Goal: Information Seeking & Learning: Stay updated

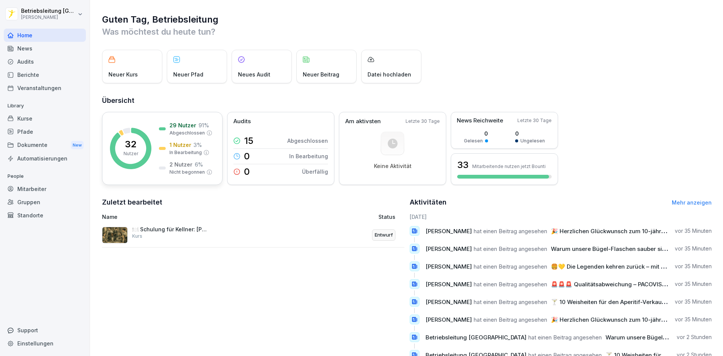
click at [170, 116] on div "32 Nutzer 29 Nutzer 91 % Abgeschlossen 1 Nutzer 3 % In Bearbeitung 2 Nutzer 6 %…" at bounding box center [162, 148] width 120 height 73
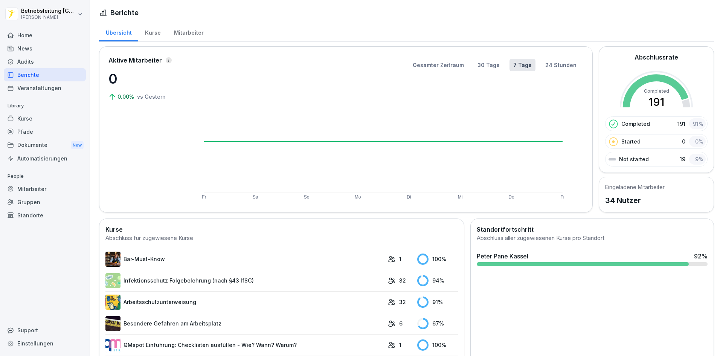
click at [188, 31] on div "Mitarbeiter" at bounding box center [188, 31] width 43 height 19
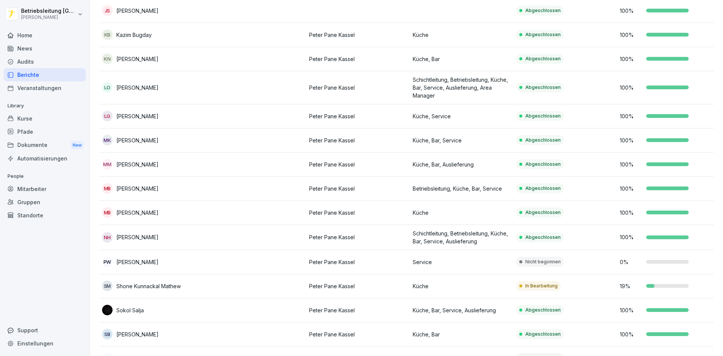
scroll to position [577, 0]
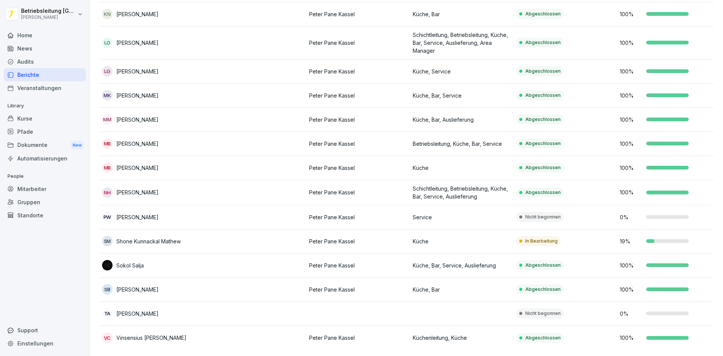
click at [659, 239] on div at bounding box center [667, 241] width 43 height 4
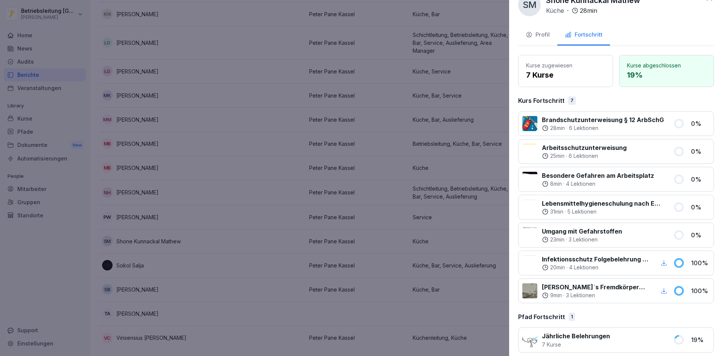
scroll to position [24, 0]
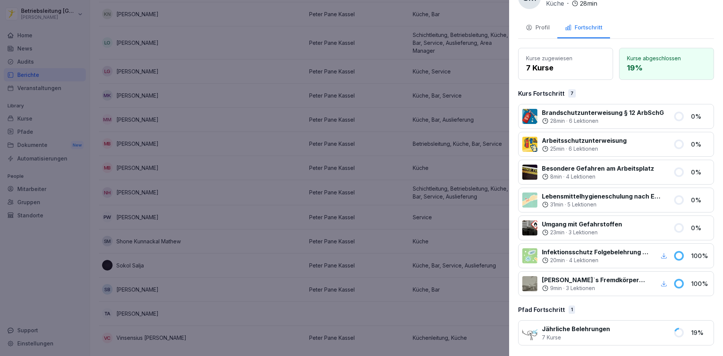
click at [292, 248] on div at bounding box center [361, 178] width 723 height 356
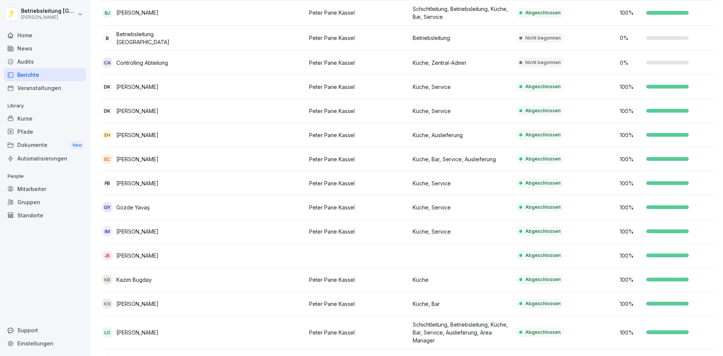
scroll to position [0, 0]
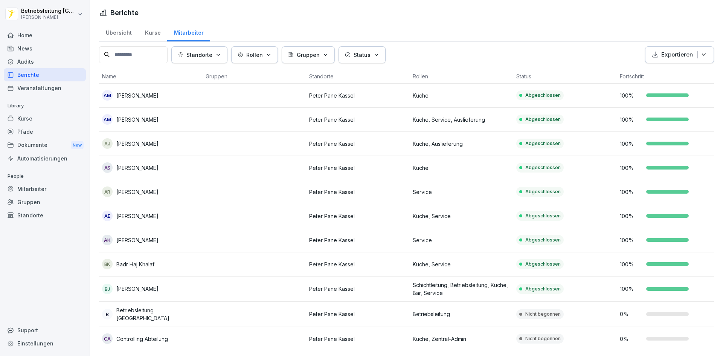
click at [38, 38] on div "Home" at bounding box center [45, 35] width 82 height 13
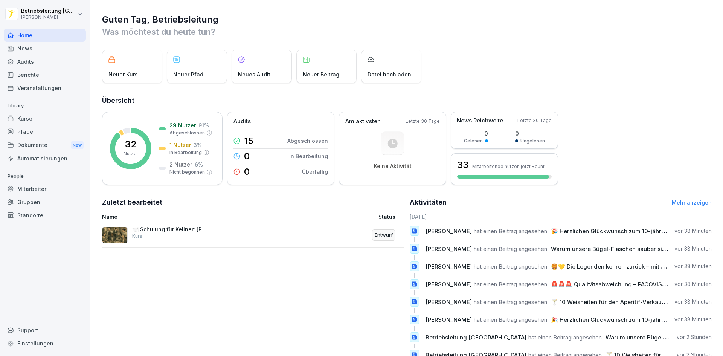
click at [38, 48] on div "News" at bounding box center [45, 48] width 82 height 13
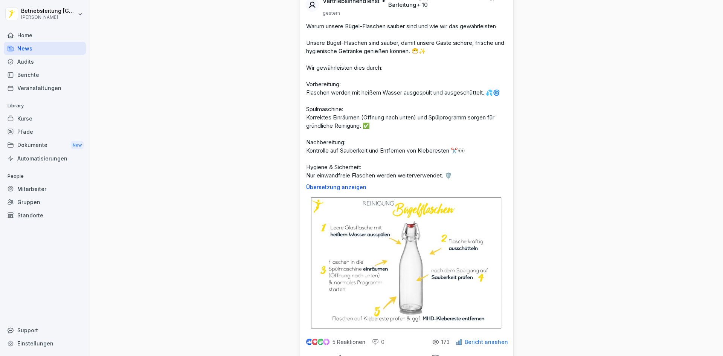
scroll to position [452, 0]
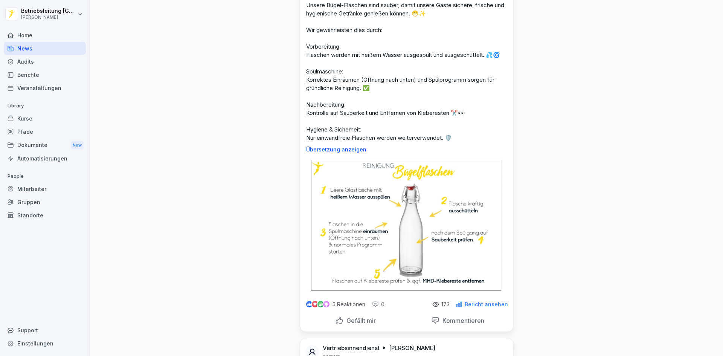
click at [413, 188] on img at bounding box center [406, 226] width 193 height 134
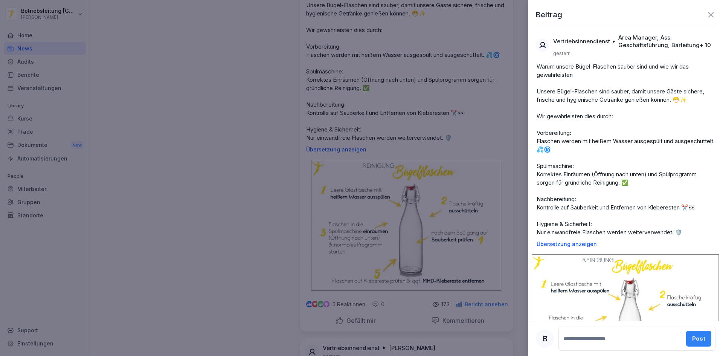
click at [614, 299] on img at bounding box center [626, 318] width 190 height 131
click at [462, 139] on div at bounding box center [361, 178] width 723 height 356
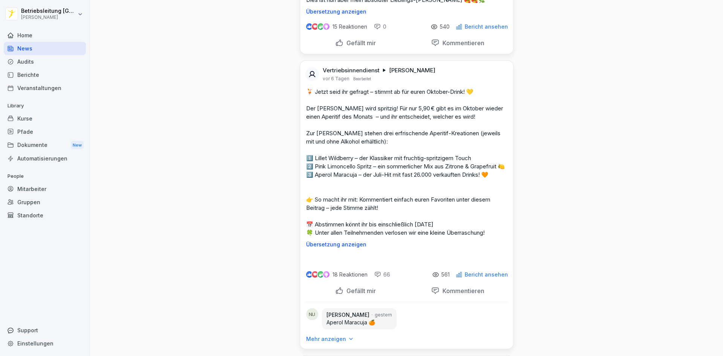
scroll to position [2937, 0]
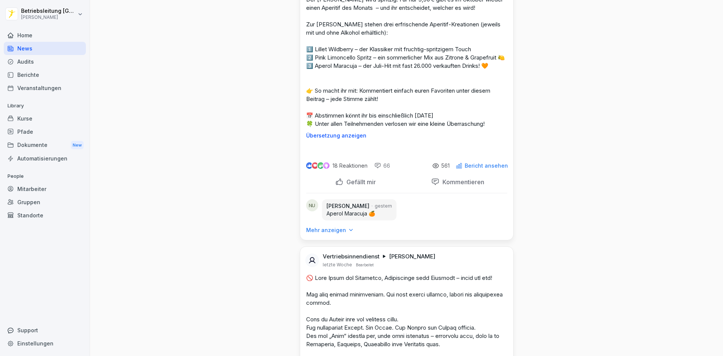
scroll to position [3201, 0]
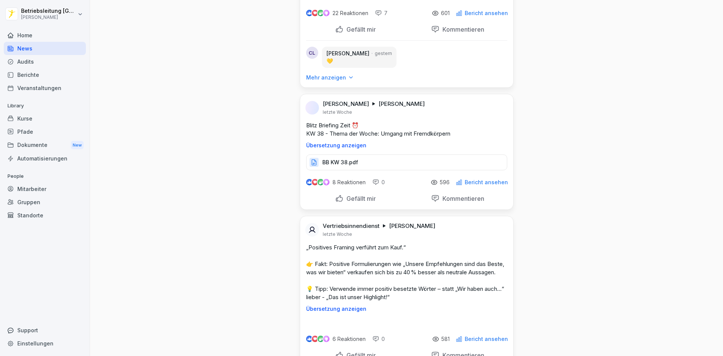
scroll to position [4933, 0]
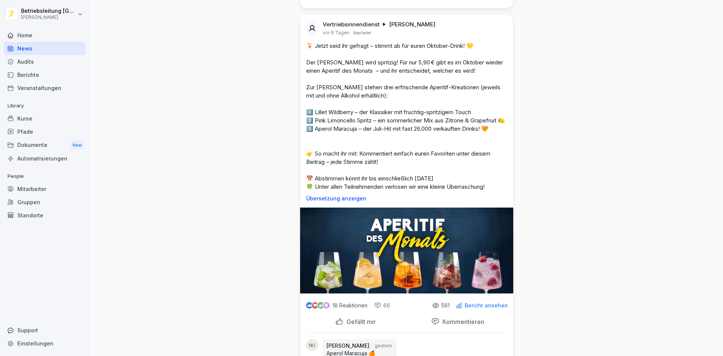
scroll to position [3012, 0]
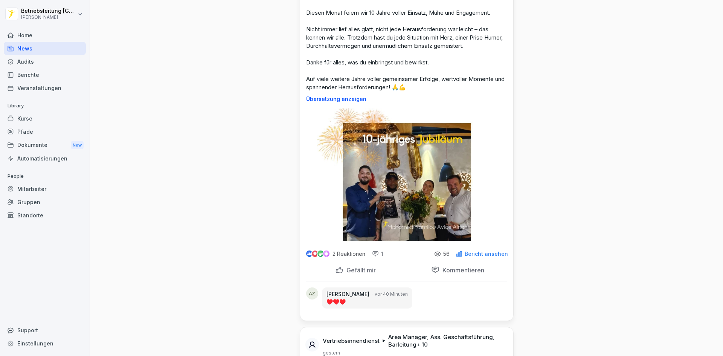
scroll to position [0, 0]
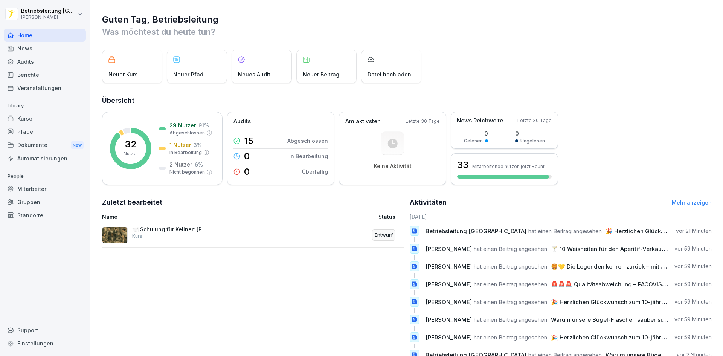
click at [47, 52] on div "News" at bounding box center [45, 48] width 82 height 13
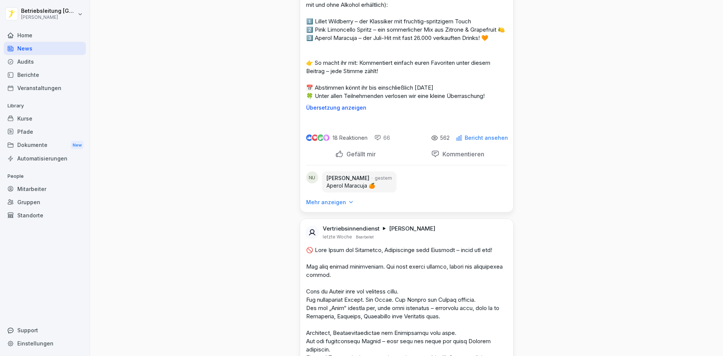
scroll to position [3012, 0]
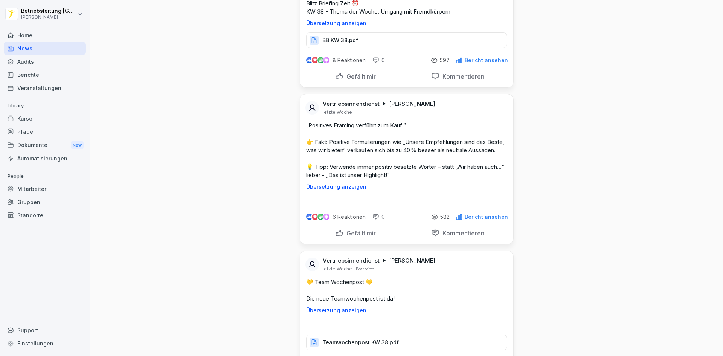
scroll to position [4895, 0]
